Goal: Information Seeking & Learning: Learn about a topic

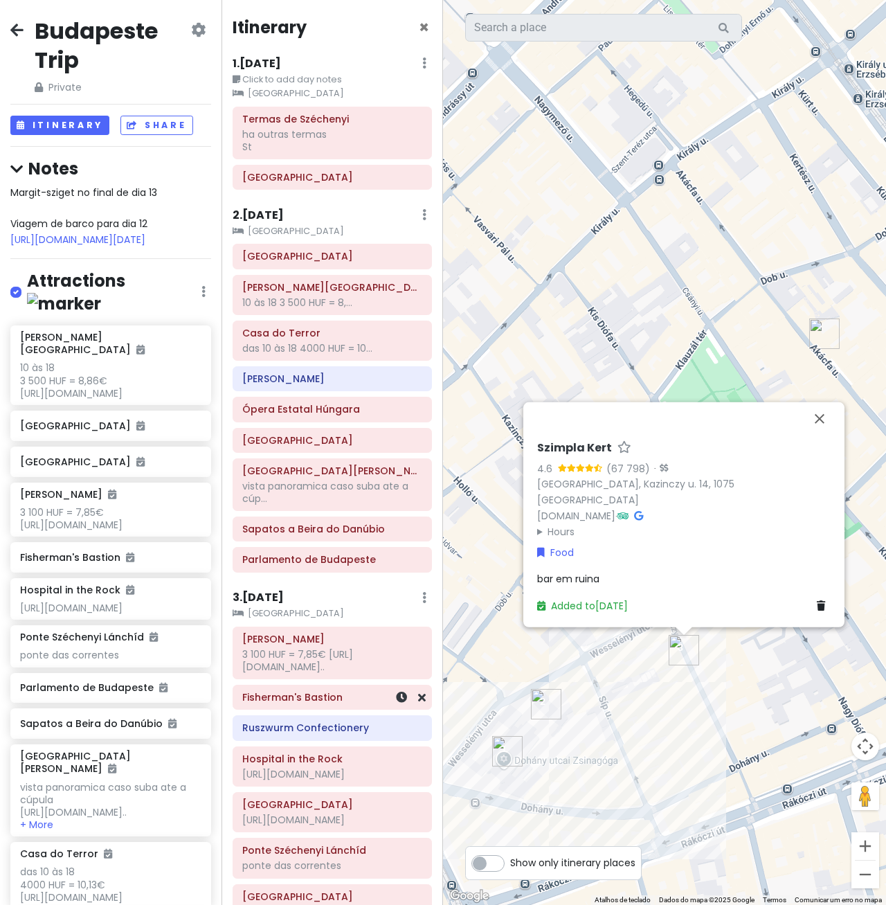
scroll to position [324, 0]
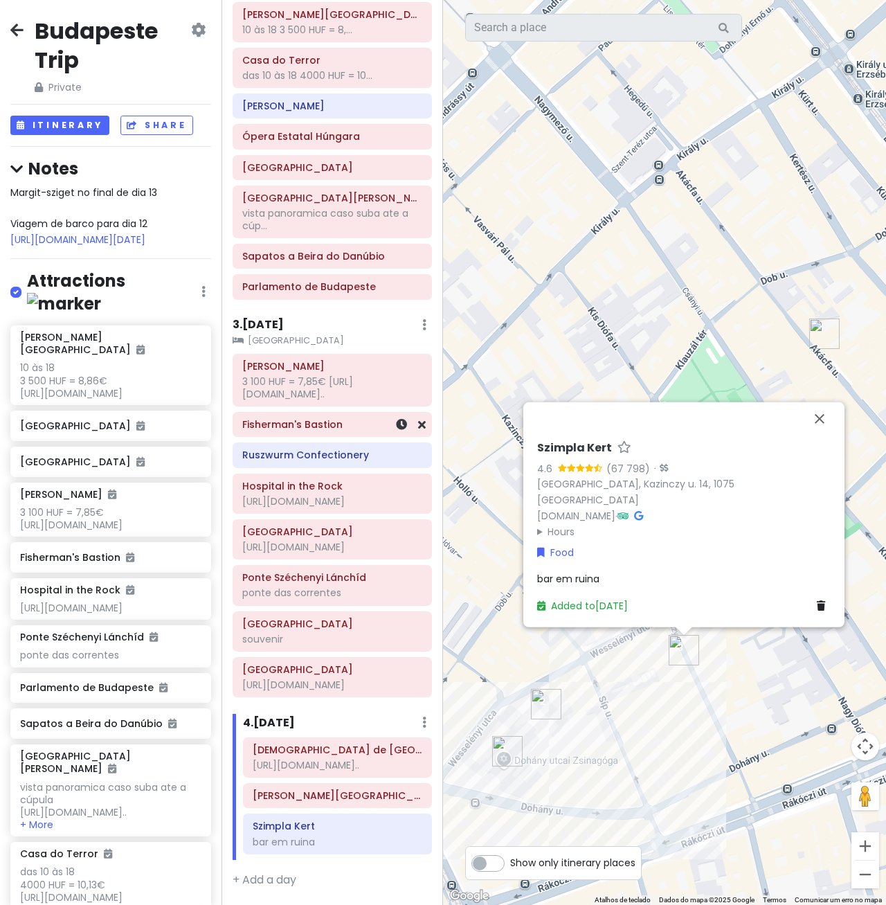
click at [323, 412] on div "Fisherman's Bastion" at bounding box center [332, 424] width 198 height 24
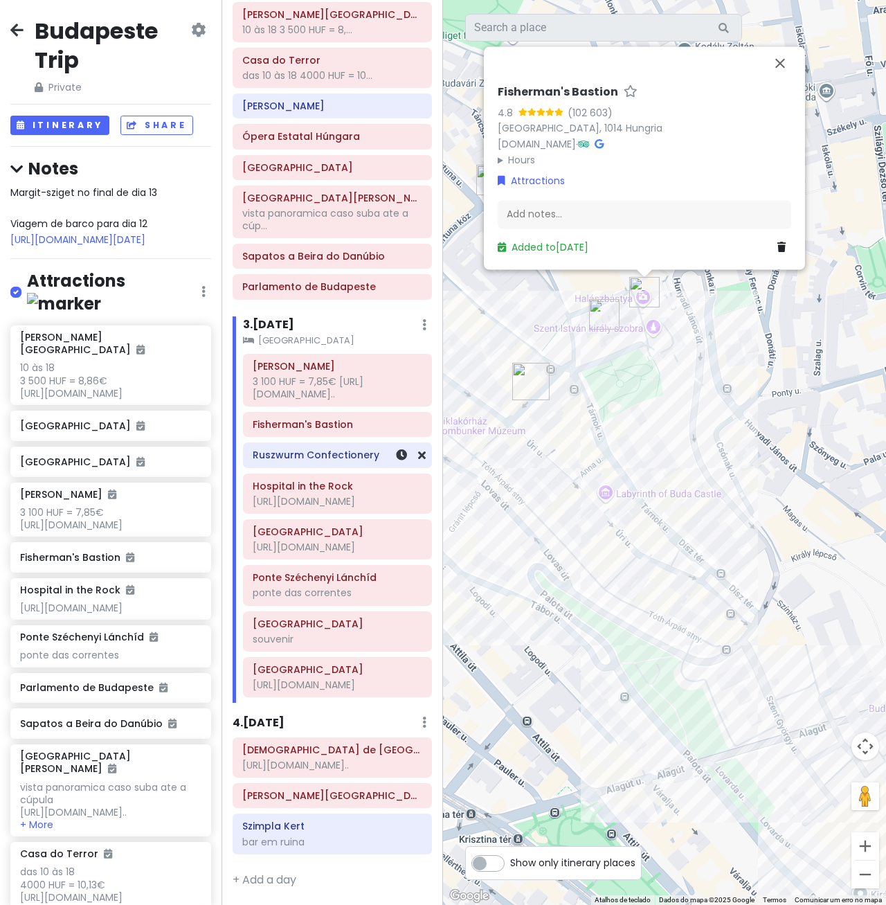
click at [322, 448] on h6 "Ruszwurm Confectionery" at bounding box center [338, 454] width 170 height 12
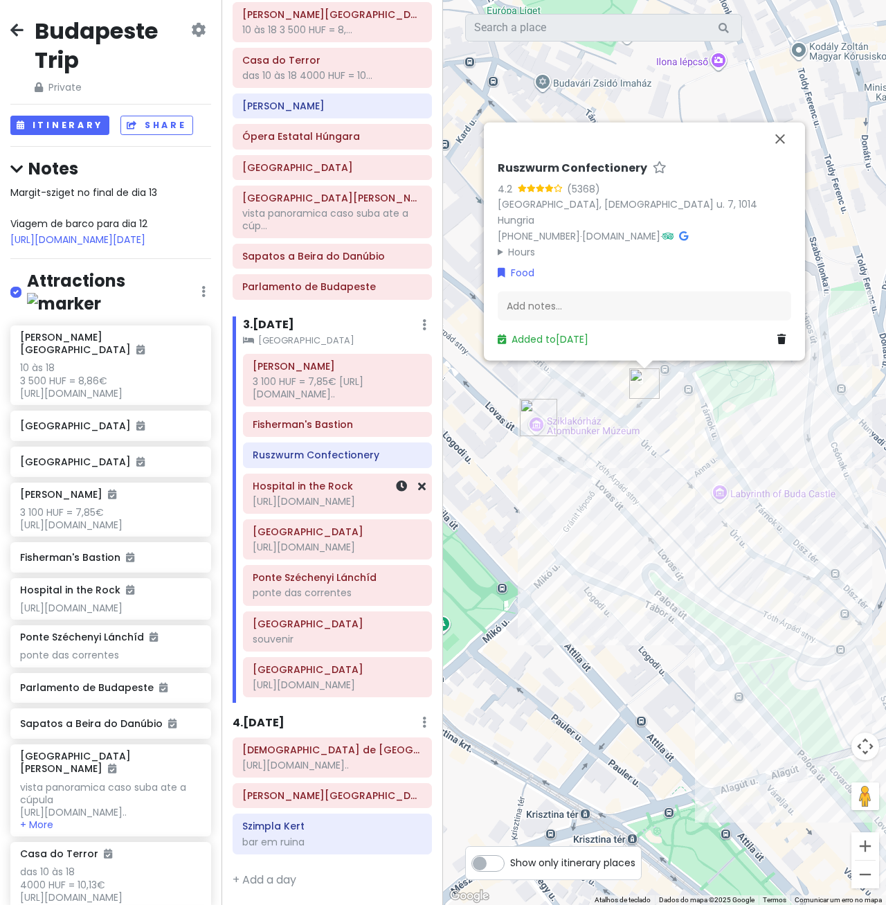
click at [313, 495] on div "[URL][DOMAIN_NAME]" at bounding box center [338, 501] width 170 height 12
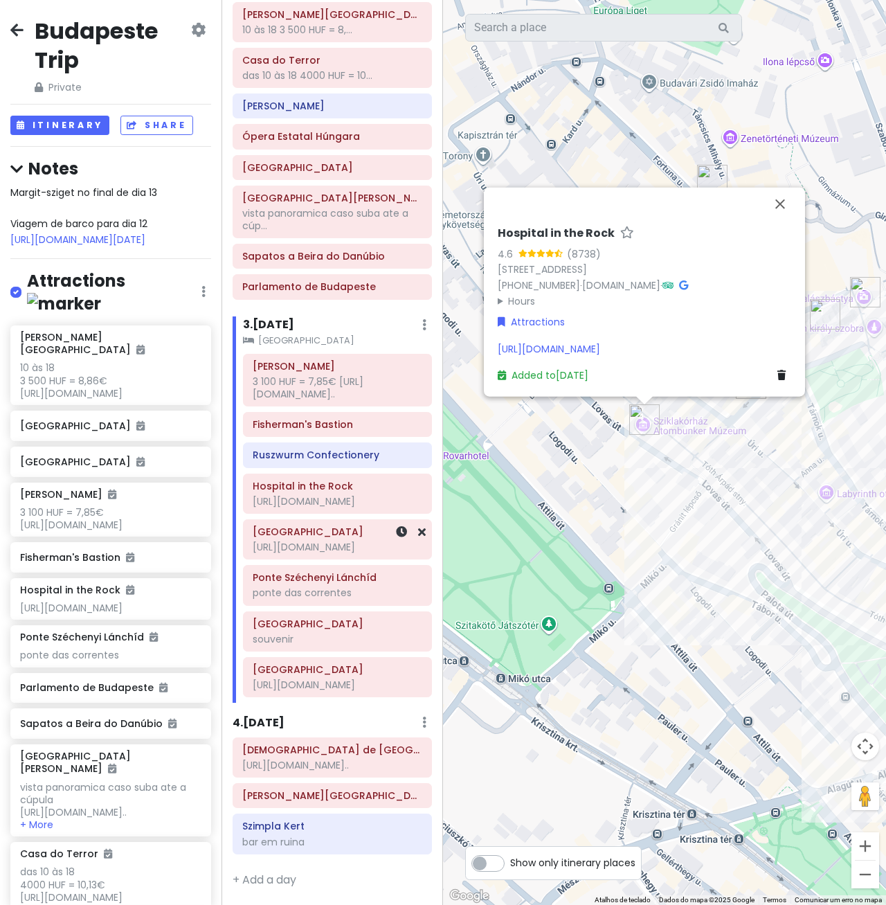
click at [311, 541] on div "[URL][DOMAIN_NAME]" at bounding box center [338, 547] width 170 height 12
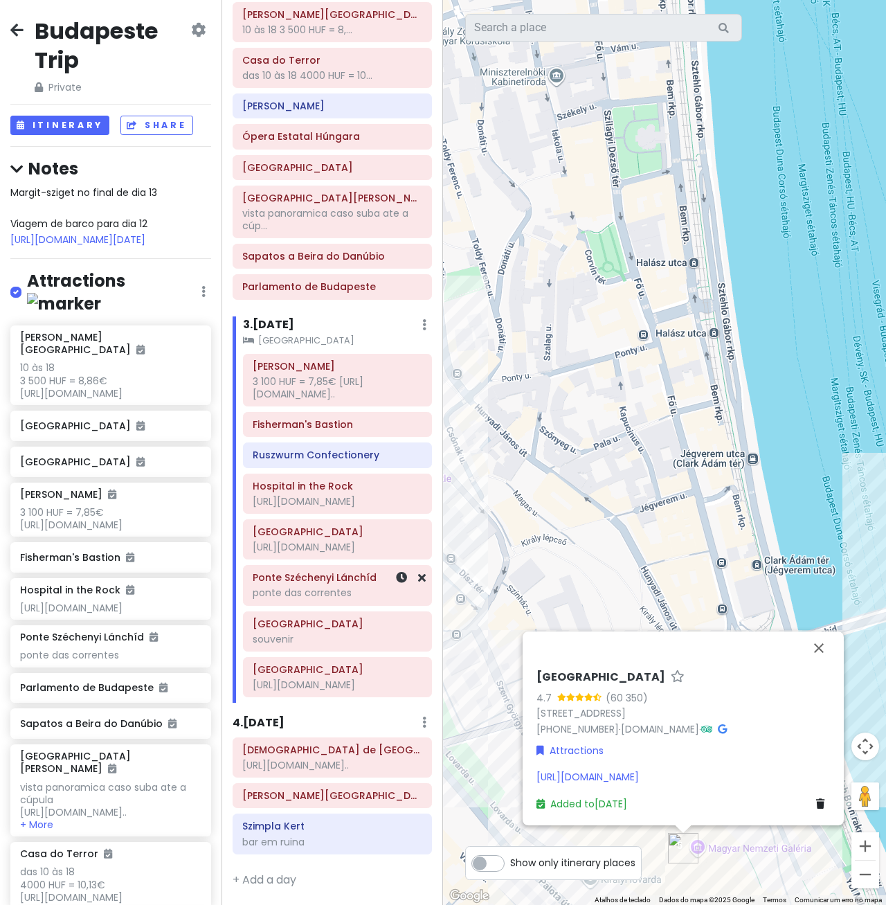
click at [304, 586] on div "ponte das correntes" at bounding box center [338, 592] width 170 height 12
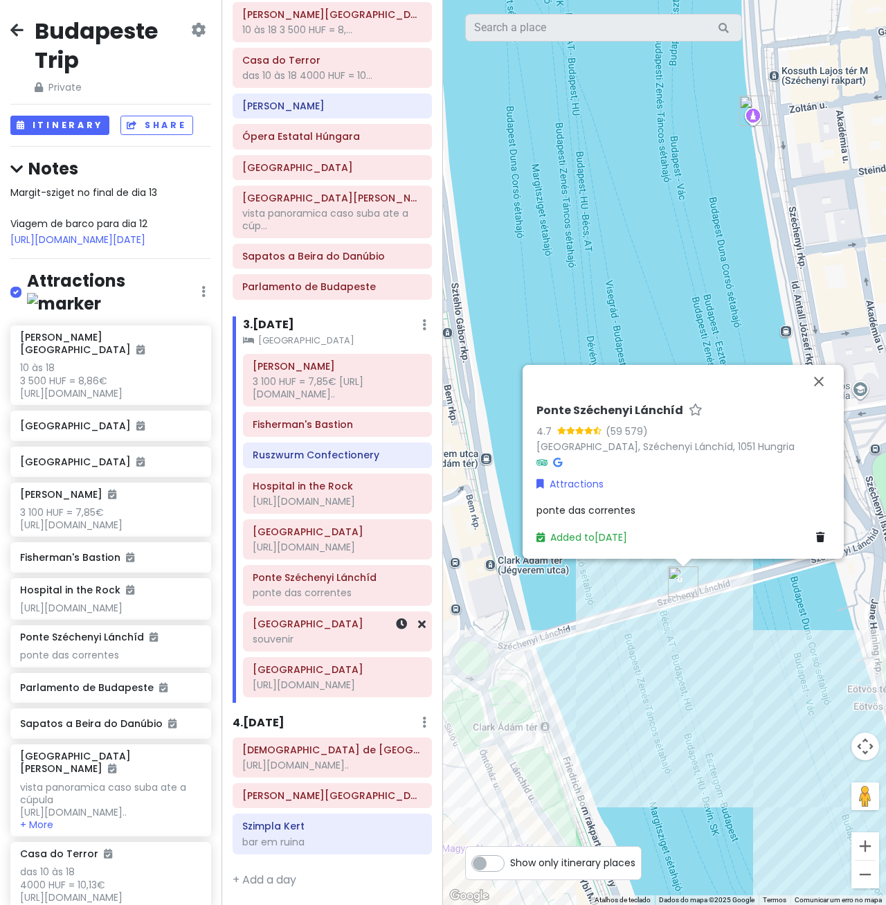
click at [301, 619] on div "Great Market Hall souvenir" at bounding box center [338, 631] width 170 height 35
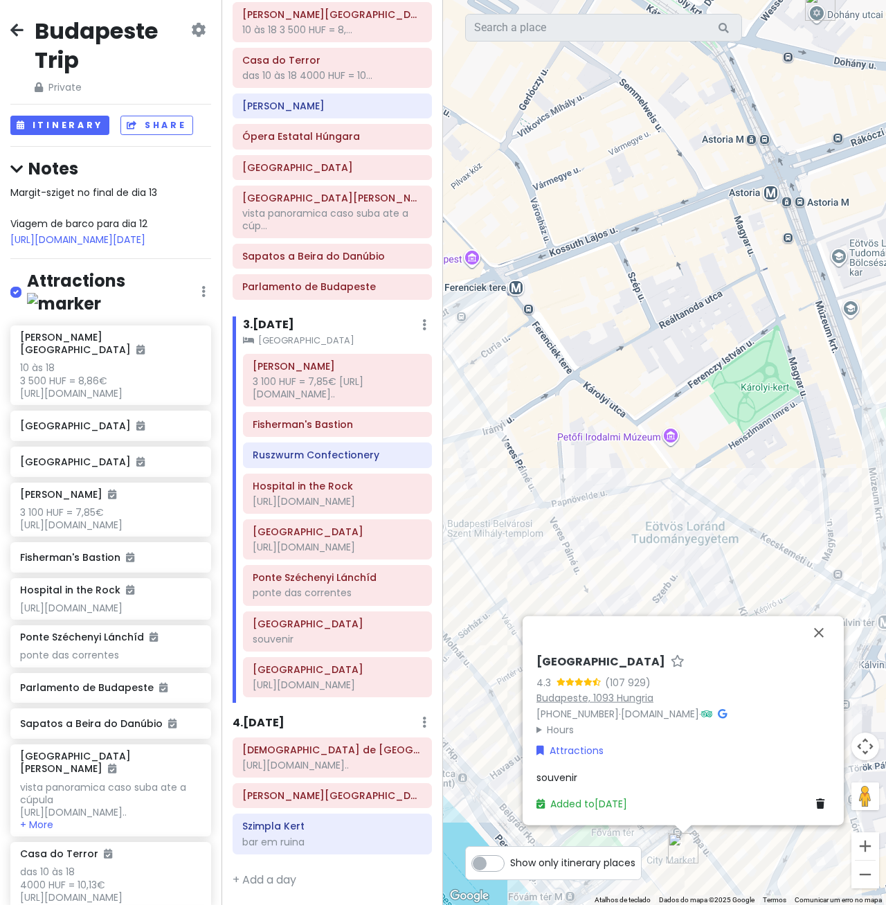
click at [558, 701] on link "Budapeste, 1093 Hungria" at bounding box center [594, 697] width 117 height 14
click at [311, 680] on div "[URL][DOMAIN_NAME]" at bounding box center [338, 684] width 170 height 12
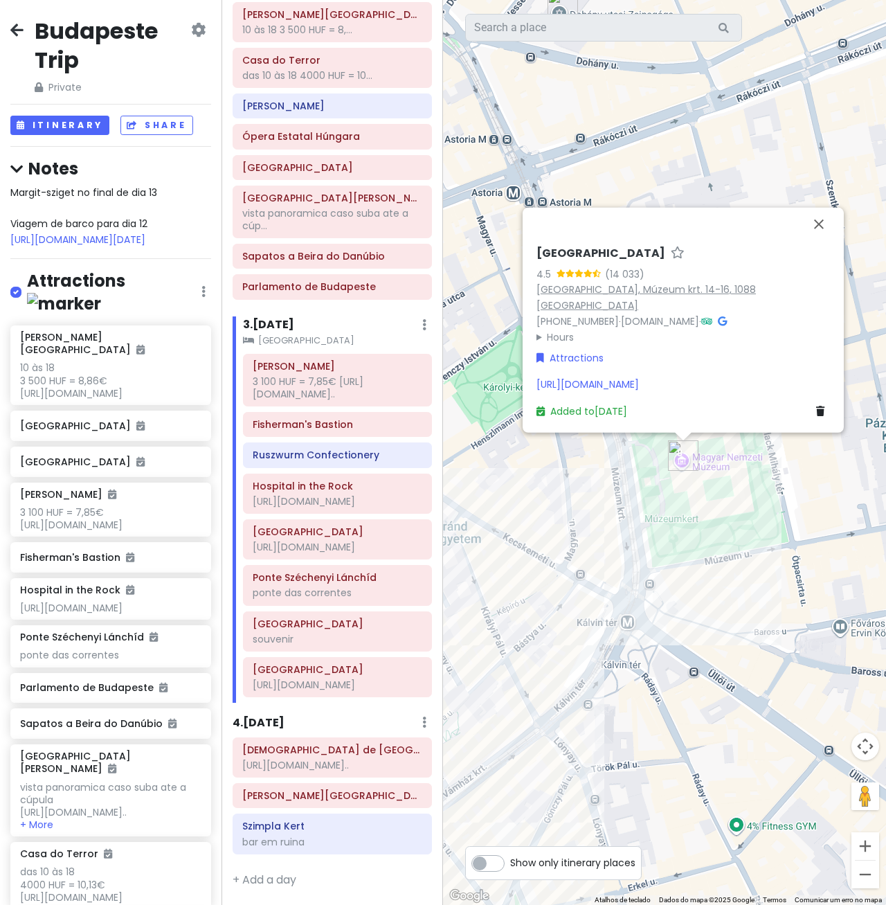
click at [695, 307] on link "[GEOGRAPHIC_DATA], Múzeum krt. 14-16, 1088 [GEOGRAPHIC_DATA]" at bounding box center [645, 297] width 219 height 30
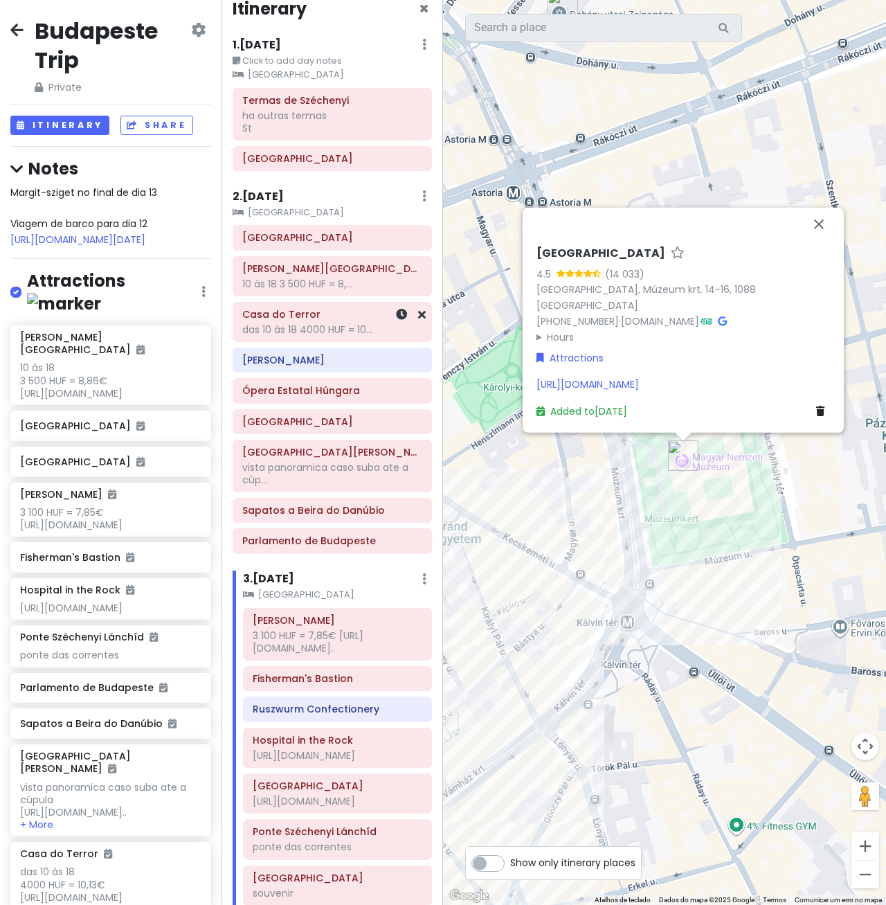
scroll to position [0, 0]
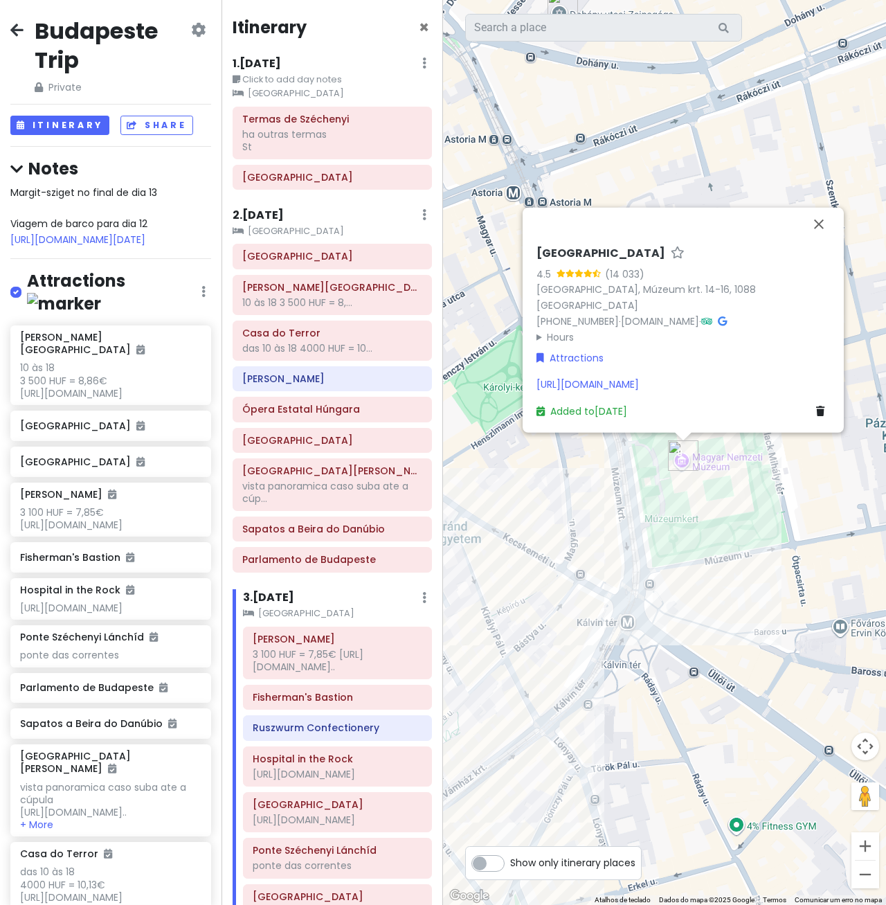
click at [53, 208] on span "Margit-sziget no final de dia 13 Viagem de barco para dia 12 [URL][DOMAIN_NAME]…" at bounding box center [83, 215] width 147 height 60
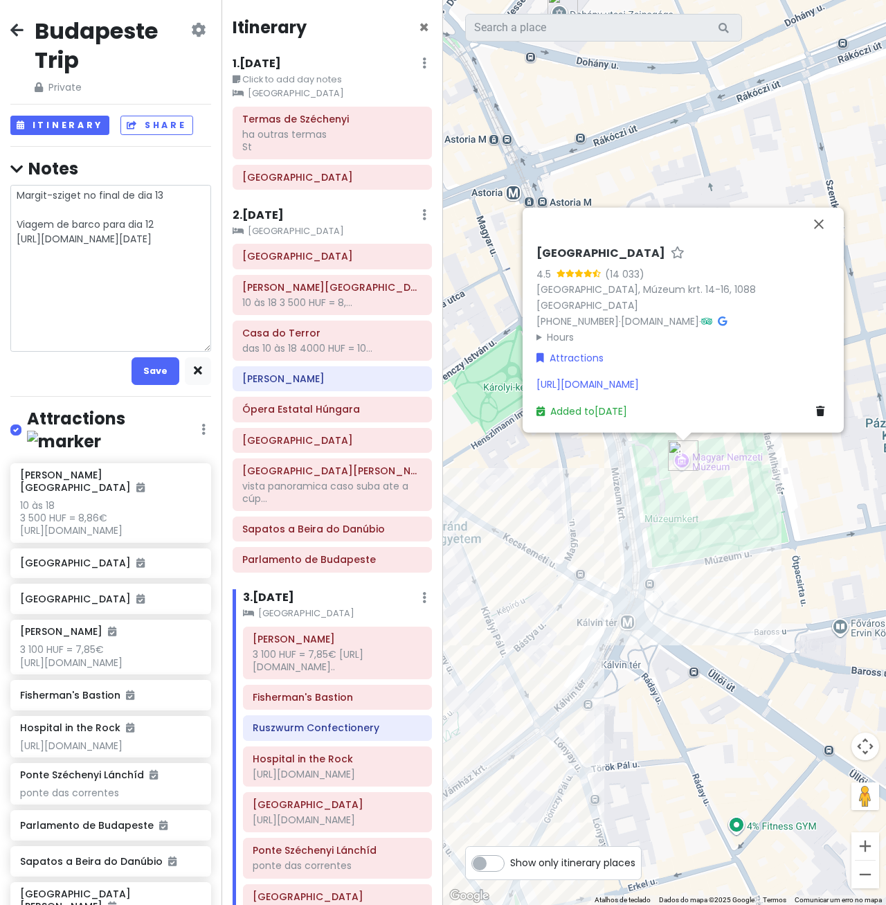
drag, startPoint x: 17, startPoint y: 210, endPoint x: 80, endPoint y: 206, distance: 63.1
click at [80, 206] on textarea "Margit-sziget no final de dia 13 Viagem de barco para dia 12 [URL][DOMAIN_NAME]…" at bounding box center [110, 268] width 201 height 167
type textarea "x"
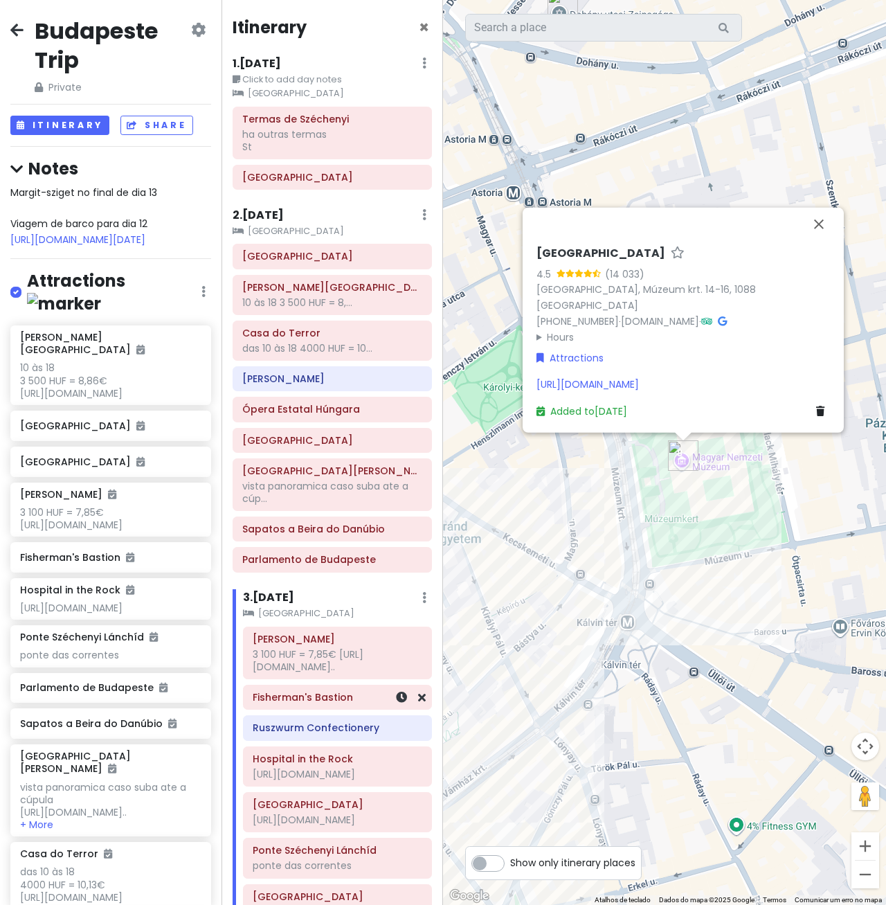
scroll to position [287, 0]
